Goal: Transaction & Acquisition: Purchase product/service

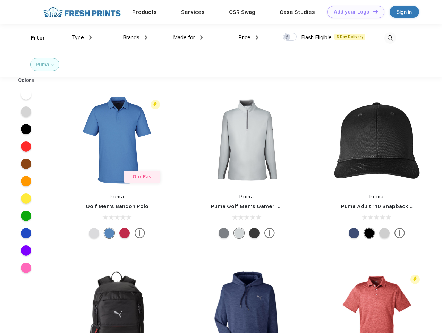
click at [353, 12] on link "Add your Logo Design Tool" at bounding box center [355, 12] width 57 height 12
click at [0, 0] on div "Design Tool" at bounding box center [0, 0] width 0 height 0
click at [372, 11] on link "Add your Logo Design Tool" at bounding box center [355, 12] width 57 height 12
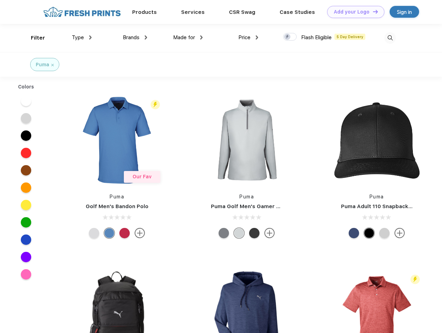
click at [33, 38] on div "Filter" at bounding box center [38, 38] width 14 height 8
click at [82, 37] on span "Type" at bounding box center [78, 37] width 12 height 6
click at [135, 37] on span "Brands" at bounding box center [131, 37] width 17 height 6
click at [188, 37] on span "Made for" at bounding box center [184, 37] width 22 height 6
click at [249, 37] on span "Price" at bounding box center [244, 37] width 12 height 6
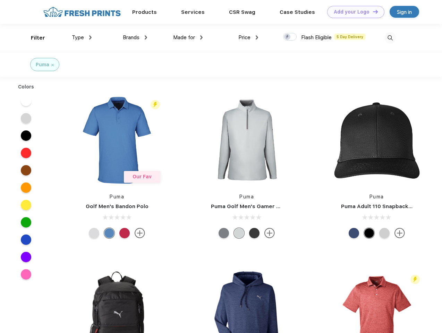
click at [290, 37] on div at bounding box center [290, 37] width 14 height 8
click at [288, 37] on input "checkbox" at bounding box center [285, 35] width 5 height 5
click at [390, 38] on img at bounding box center [390, 37] width 11 height 11
